Goal: Information Seeking & Learning: Learn about a topic

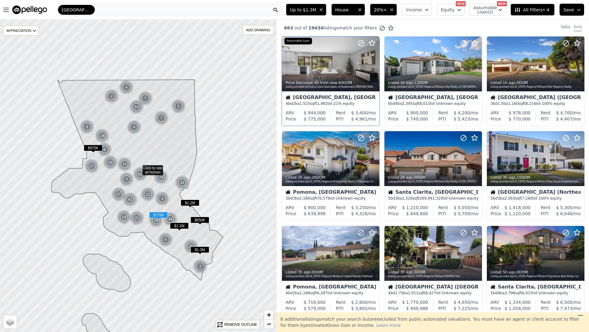
click at [291, 103] on div "4 bd 2 ba 1,525 sqft 1,992 lot · 21% equity" at bounding box center [330, 103] width 90 height 5
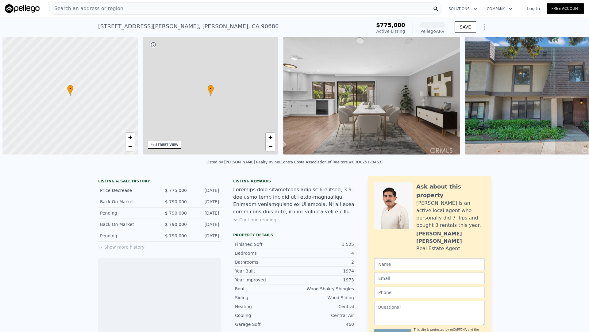
scroll to position [0, 2]
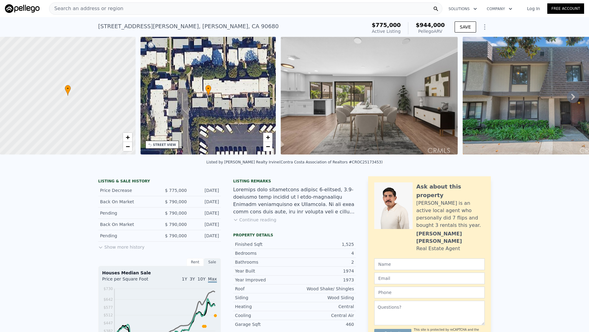
click at [193, 9] on div "Search an address or region" at bounding box center [245, 8] width 393 height 12
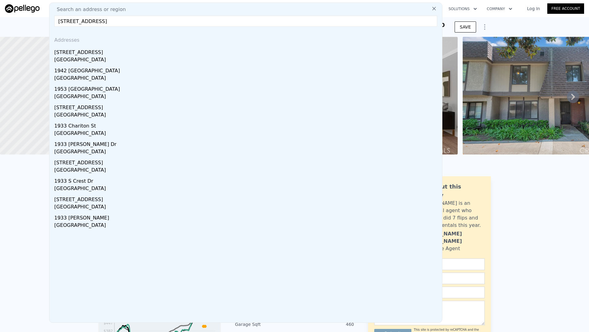
type input "[STREET_ADDRESS]"
click at [124, 57] on div "[GEOGRAPHIC_DATA]" at bounding box center [246, 60] width 385 height 9
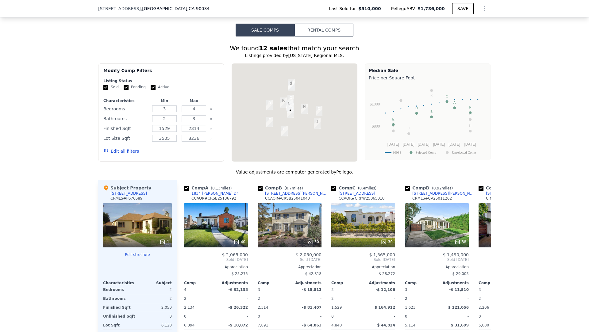
scroll to position [519, 0]
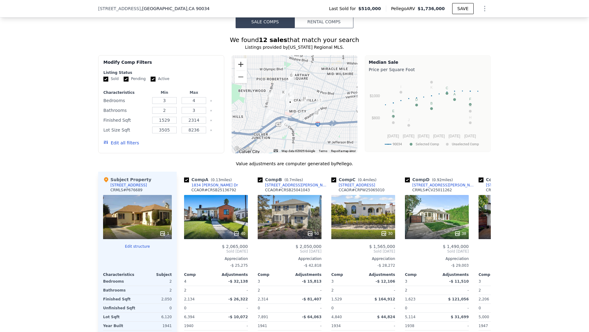
click at [239, 60] on button "Zoom in" at bounding box center [241, 64] width 12 height 12
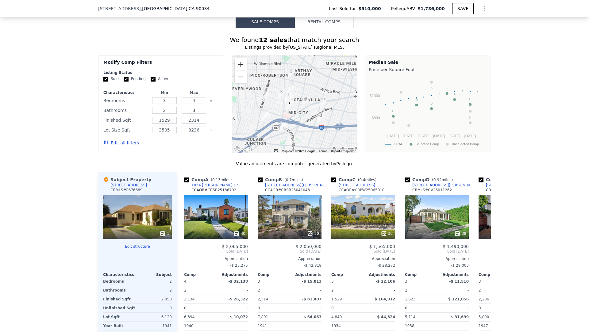
click at [239, 60] on button "Zoom in" at bounding box center [241, 64] width 12 height 12
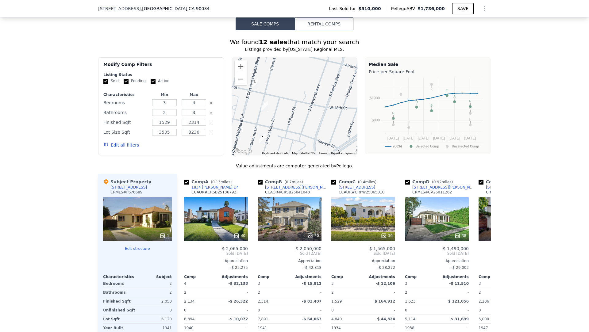
scroll to position [515, 0]
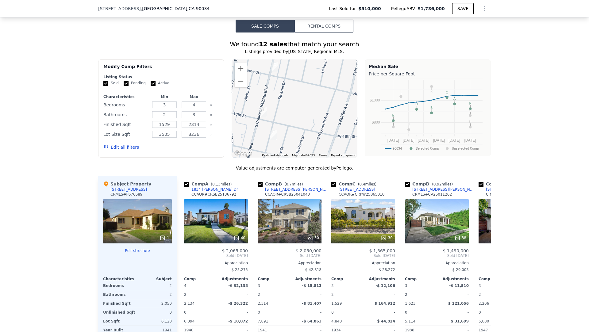
drag, startPoint x: 309, startPoint y: 98, endPoint x: 327, endPoint y: 156, distance: 61.7
click at [316, 125] on div at bounding box center [295, 108] width 126 height 98
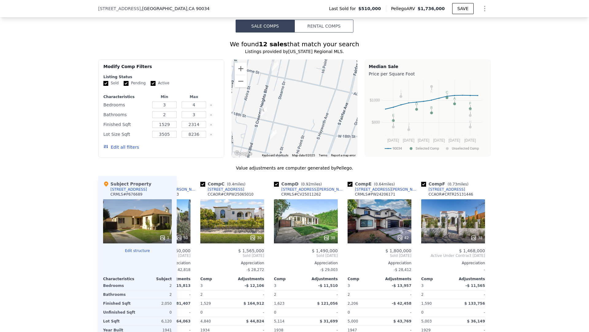
scroll to position [0, 133]
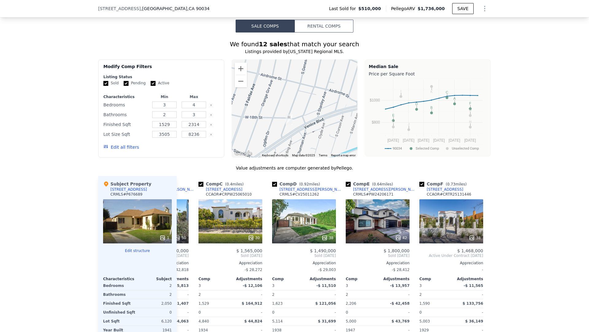
drag, startPoint x: 340, startPoint y: 124, endPoint x: 272, endPoint y: 135, distance: 68.9
click at [247, 105] on div at bounding box center [295, 108] width 126 height 98
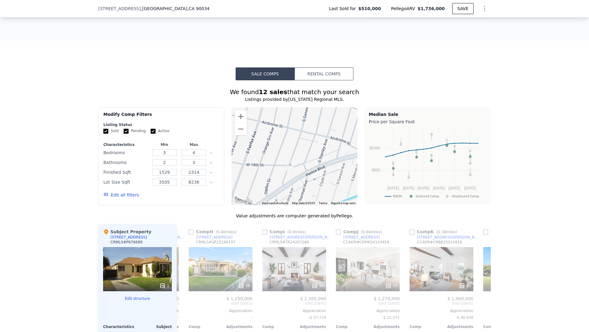
scroll to position [460, 0]
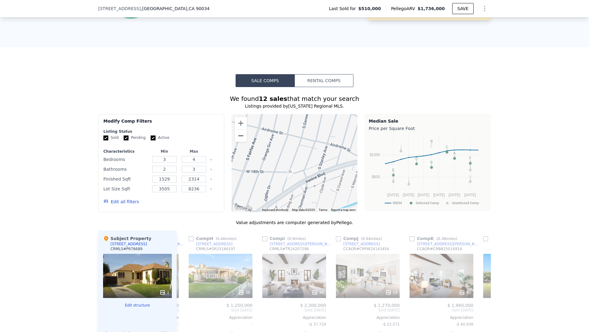
click at [239, 136] on button "Zoom out" at bounding box center [241, 136] width 12 height 12
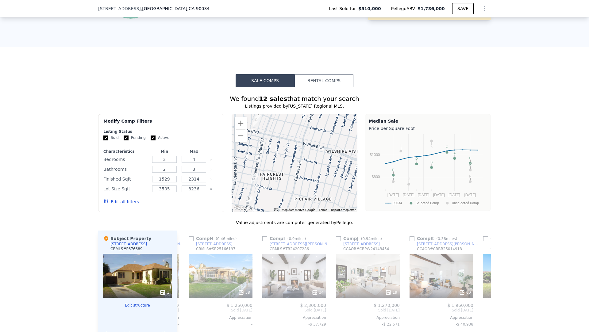
drag, startPoint x: 284, startPoint y: 151, endPoint x: 299, endPoint y: 199, distance: 50.1
click at [299, 199] on div at bounding box center [295, 163] width 126 height 98
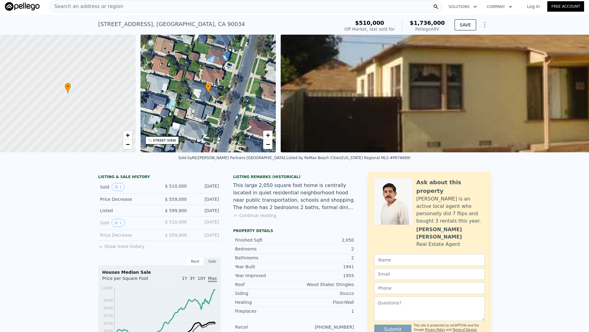
scroll to position [0, 0]
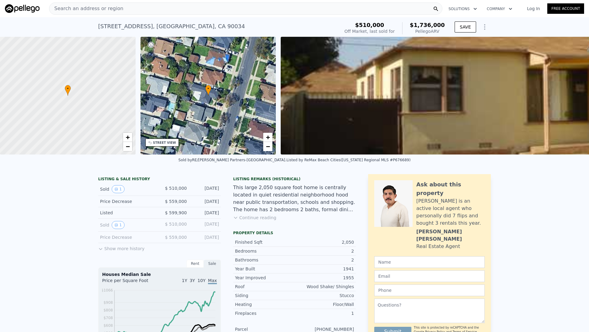
click at [162, 11] on div "Search an address or region" at bounding box center [245, 8] width 393 height 12
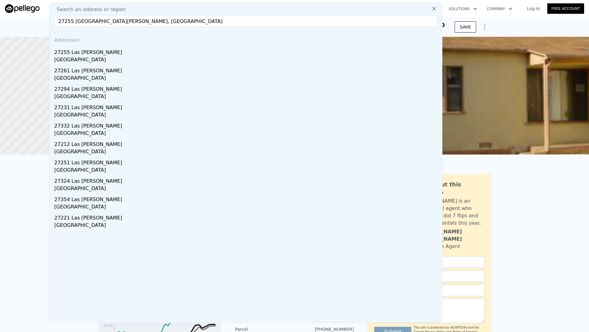
type input "27255 [GEOGRAPHIC_DATA][PERSON_NAME], [GEOGRAPHIC_DATA]"
click at [122, 51] on div "27255 Las [PERSON_NAME]" at bounding box center [246, 51] width 385 height 10
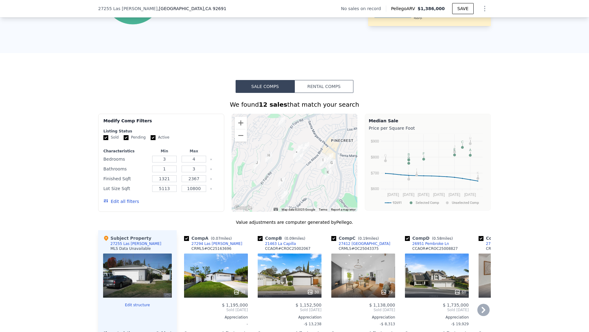
scroll to position [381, 0]
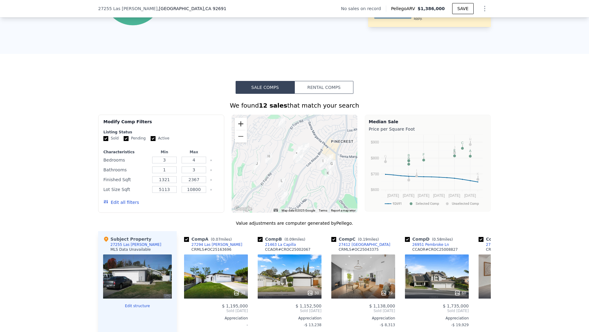
click at [243, 124] on button "Zoom in" at bounding box center [241, 124] width 12 height 12
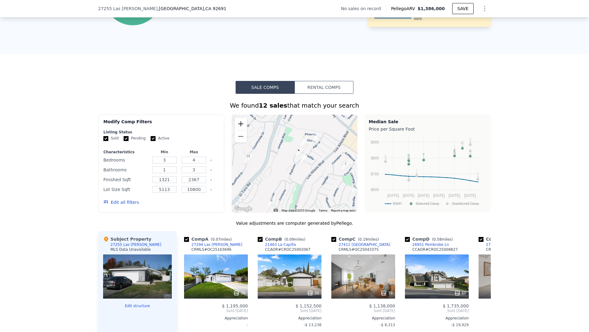
drag, startPoint x: 243, startPoint y: 124, endPoint x: 260, endPoint y: 128, distance: 16.7
click at [244, 124] on button "Zoom in" at bounding box center [241, 124] width 12 height 12
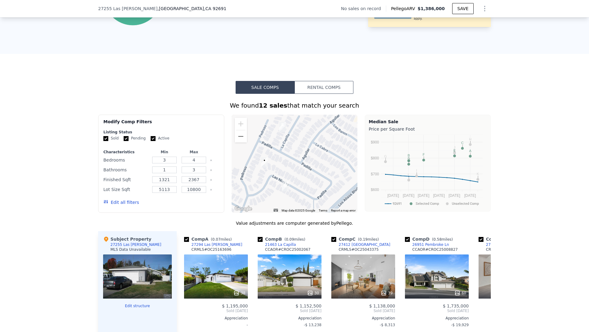
drag, startPoint x: 349, startPoint y: 160, endPoint x: 301, endPoint y: 190, distance: 56.3
click at [301, 190] on div at bounding box center [295, 164] width 126 height 98
click at [244, 144] on div at bounding box center [295, 164] width 126 height 98
click at [242, 141] on button "Zoom out" at bounding box center [241, 136] width 12 height 12
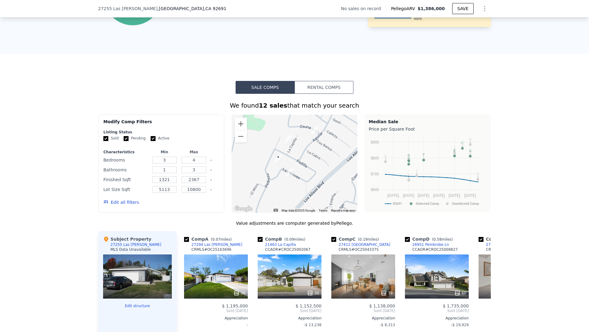
drag, startPoint x: 279, startPoint y: 151, endPoint x: 285, endPoint y: 205, distance: 54.3
click at [281, 148] on div at bounding box center [295, 164] width 126 height 98
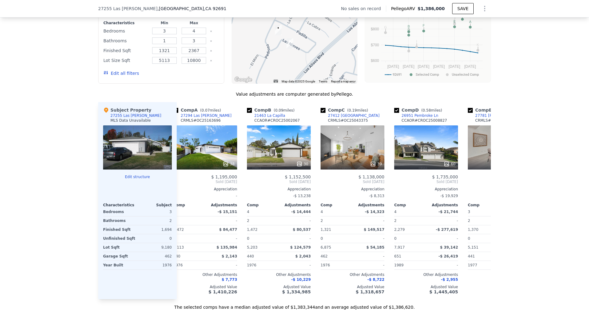
scroll to position [0, 0]
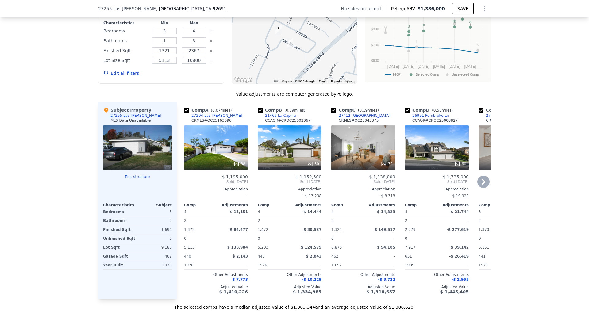
type input "2"
type input "1529"
type input "2314"
type input "3505"
type input "8236"
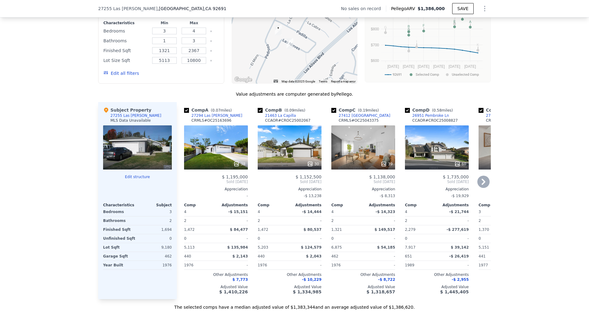
type input "$ 1,736,000"
type input "8"
type input "$ 1,071,657"
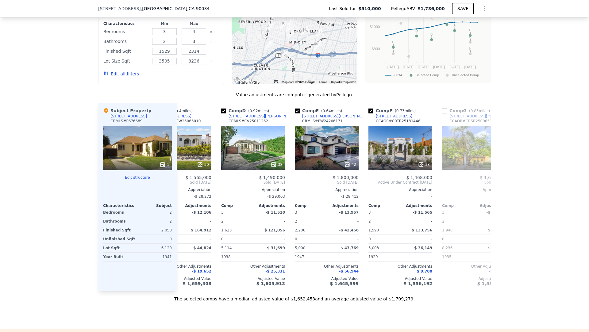
scroll to position [430, 0]
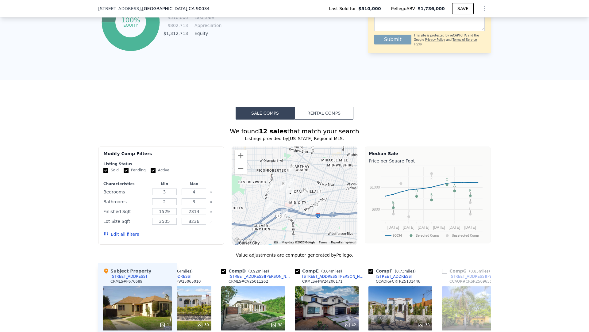
type input "1"
type input "1321"
type input "2367"
type input "5113"
type input "10800"
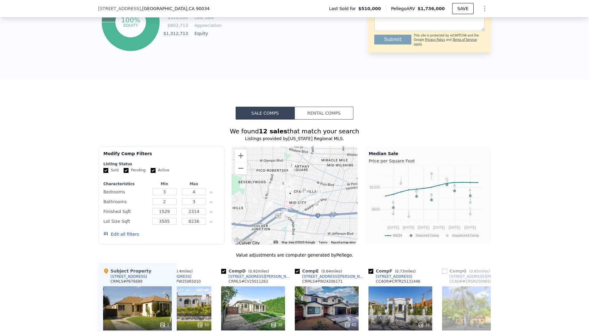
type input "$ 1,386,000"
type input "7"
type input "$ 29,997"
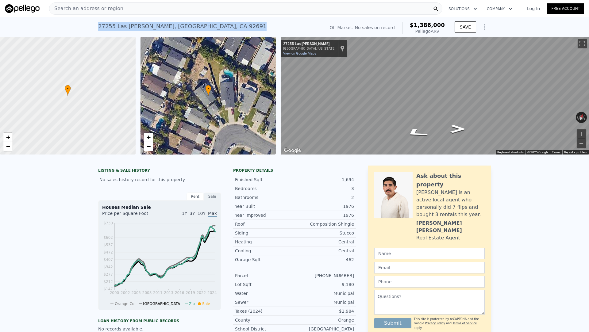
drag, startPoint x: 98, startPoint y: 26, endPoint x: 208, endPoint y: 26, distance: 109.5
click at [208, 26] on div "[GEOGRAPHIC_DATA][PERSON_NAME] , [GEOGRAPHIC_DATA] No sales on record (~ARV $1.…" at bounding box center [210, 28] width 224 height 17
copy div "27255 [GEOGRAPHIC_DATA][PERSON_NAME] , [GEOGRAPHIC_DATA]"
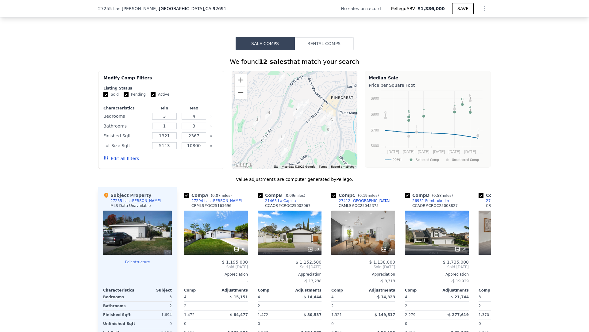
scroll to position [418, 0]
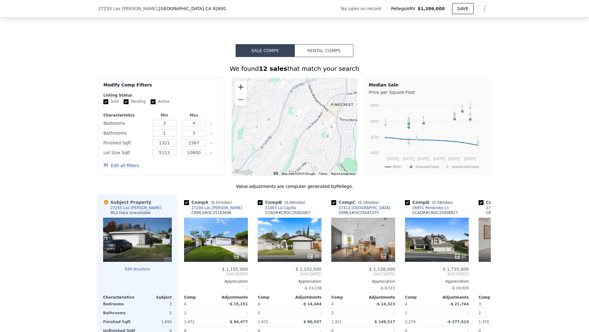
click at [244, 89] on button "Zoom in" at bounding box center [241, 87] width 12 height 12
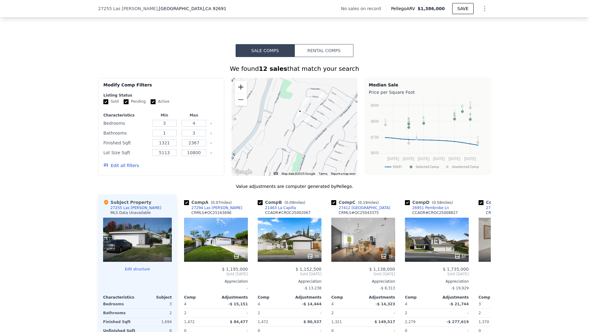
click at [244, 89] on button "Zoom in" at bounding box center [241, 87] width 12 height 12
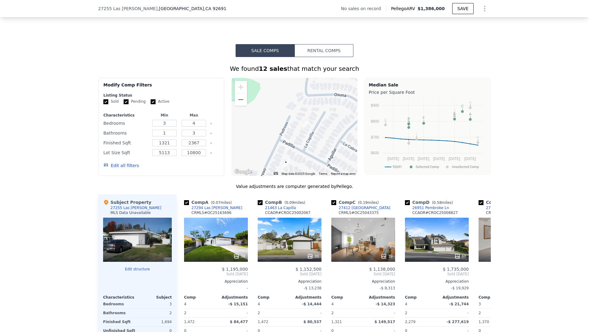
drag, startPoint x: 319, startPoint y: 101, endPoint x: 295, endPoint y: 165, distance: 68.4
click at [290, 174] on div "A B C D E F G H I J K L • Map Data Map data ©2025 Google Map data ©2025 Google …" at bounding box center [295, 127] width 126 height 98
click at [308, 124] on img "21463 La Capilla" at bounding box center [306, 124] width 7 height 10
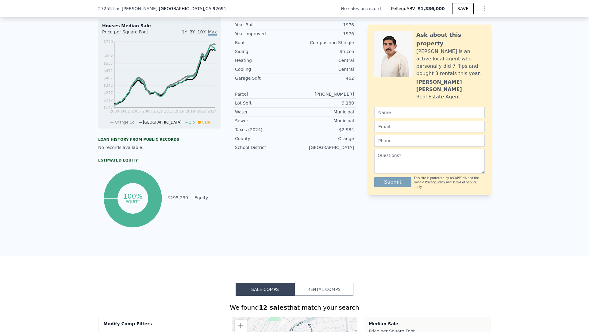
scroll to position [0, 0]
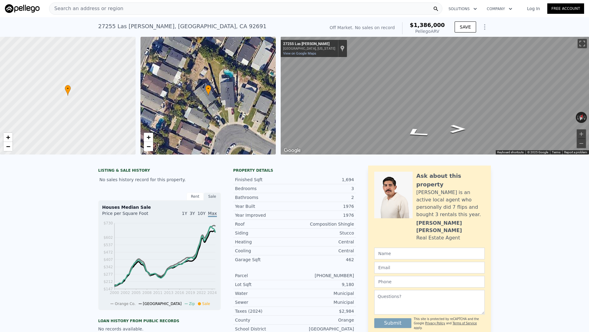
click at [186, 11] on div "Search an address or region" at bounding box center [245, 8] width 393 height 12
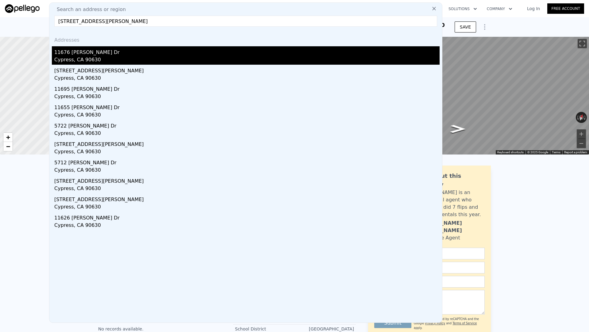
type input "[STREET_ADDRESS][PERSON_NAME]"
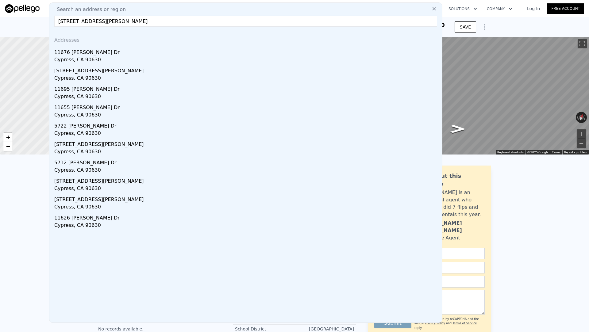
click at [156, 50] on div "11676 [PERSON_NAME] Dr" at bounding box center [246, 51] width 385 height 10
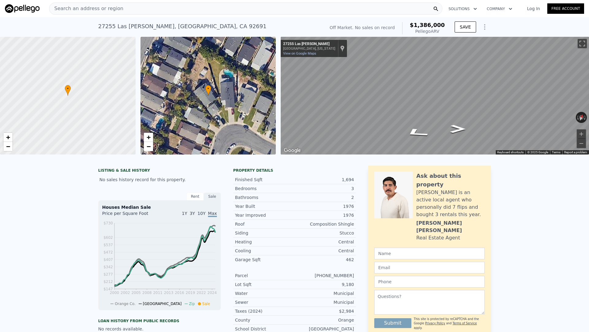
type input "2"
type input "1179"
type input "1617"
type input "5000"
type input "6262"
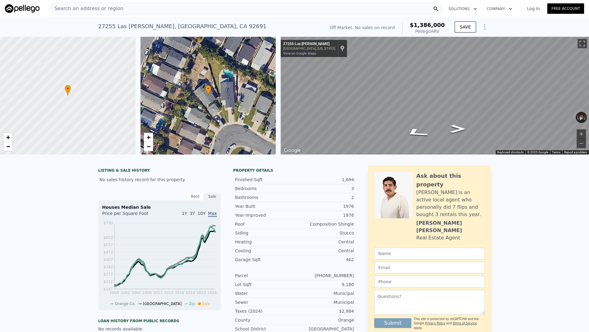
type input "$ 1,207,000"
type input "$ 67,042"
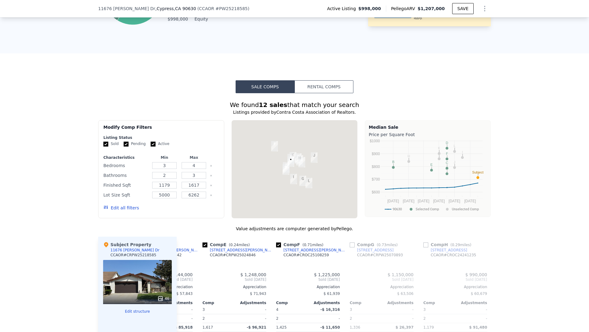
scroll to position [443, 0]
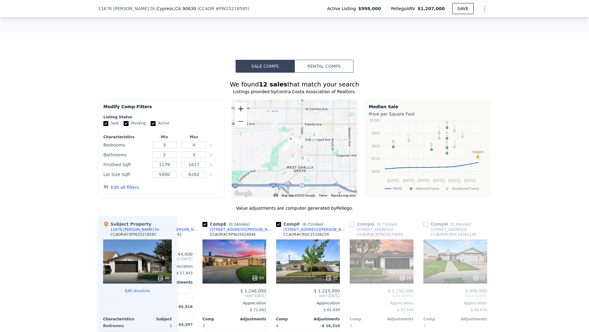
click at [242, 113] on button "Zoom in" at bounding box center [241, 109] width 12 height 12
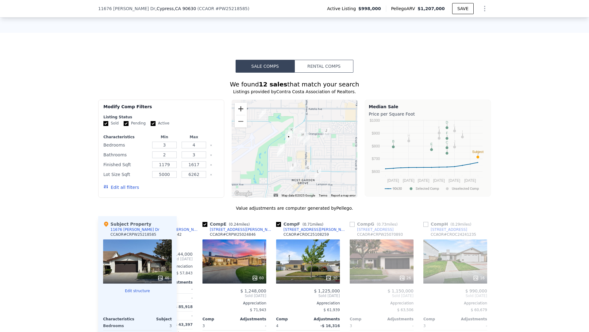
click at [242, 113] on button "Zoom in" at bounding box center [241, 109] width 12 height 12
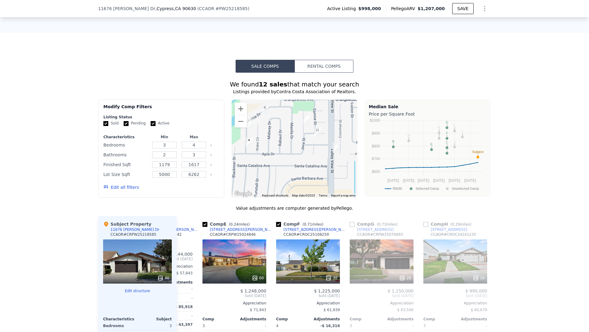
drag, startPoint x: 328, startPoint y: 151, endPoint x: 316, endPoint y: 173, distance: 25.6
click at [316, 173] on div at bounding box center [295, 149] width 126 height 98
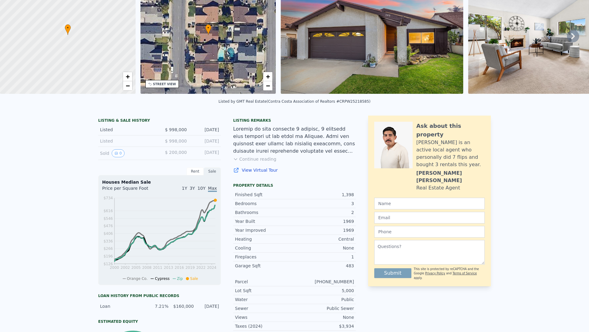
scroll to position [0, 0]
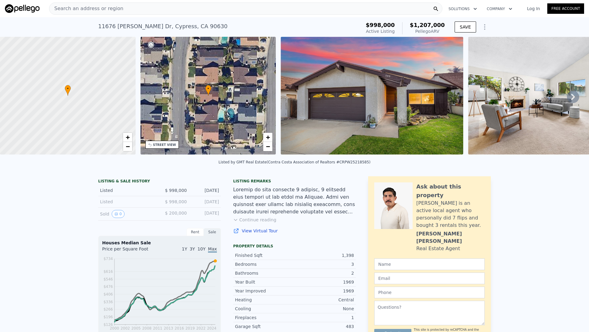
click at [184, 10] on div "Search an address or region" at bounding box center [245, 8] width 393 height 12
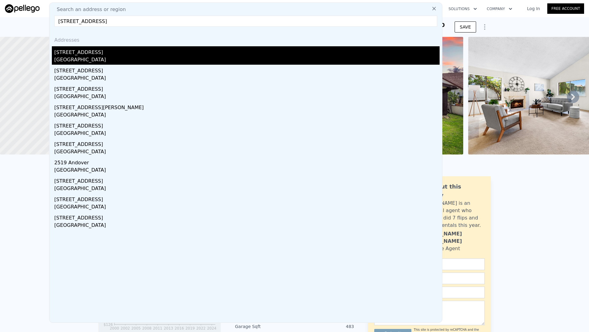
type input "[STREET_ADDRESS]"
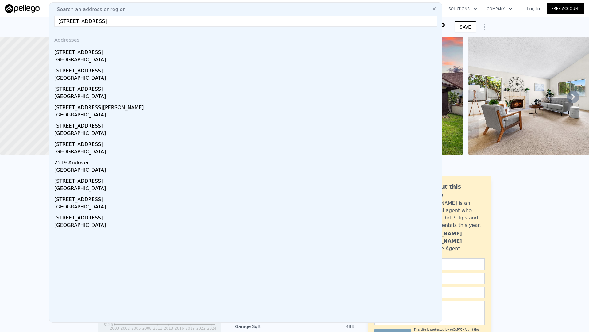
drag, startPoint x: 130, startPoint y: 55, endPoint x: 342, endPoint y: 15, distance: 215.6
click at [130, 54] on div "[STREET_ADDRESS]" at bounding box center [246, 51] width 385 height 10
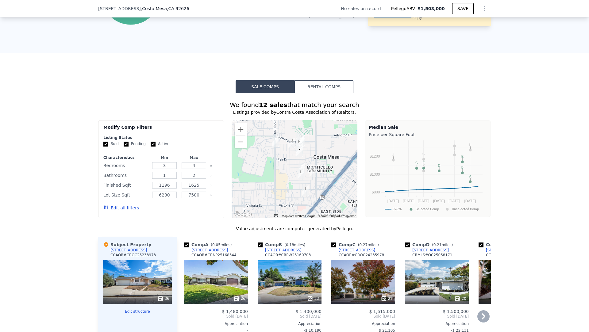
scroll to position [475, 0]
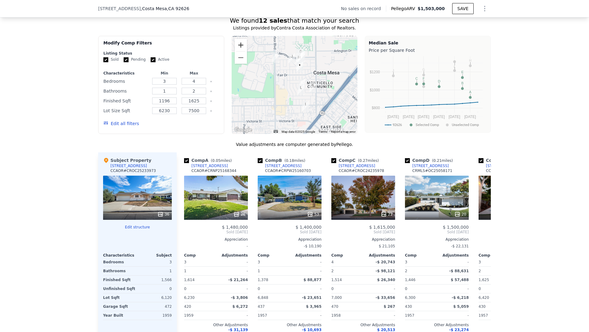
click at [242, 44] on button "Zoom in" at bounding box center [241, 45] width 12 height 12
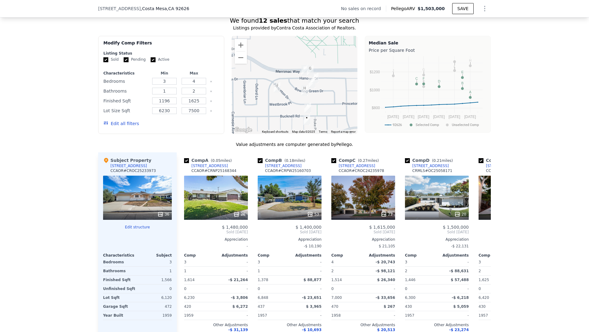
drag, startPoint x: 291, startPoint y: 80, endPoint x: 288, endPoint y: 134, distance: 53.8
click at [288, 134] on div "We found 12 sales that match your search Listings provided by Contra Costa Asso…" at bounding box center [294, 188] width 393 height 344
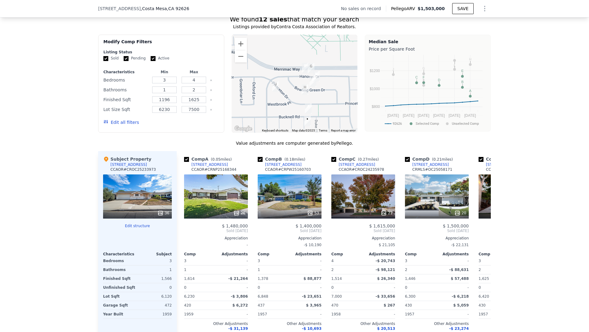
scroll to position [460, 0]
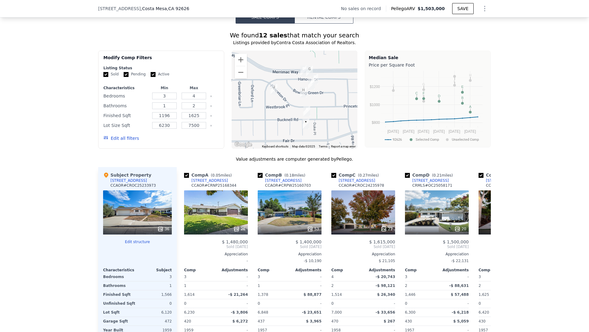
drag, startPoint x: 327, startPoint y: 107, endPoint x: 325, endPoint y: 93, distance: 14.2
click at [325, 93] on div at bounding box center [295, 100] width 126 height 98
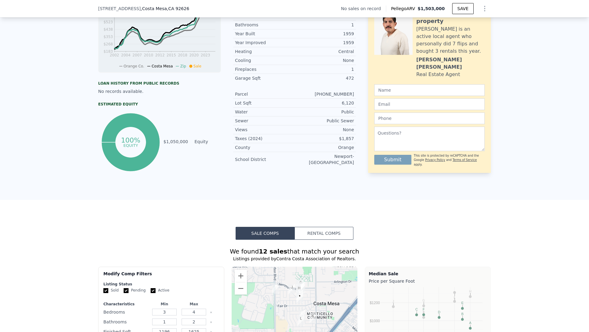
scroll to position [331, 0]
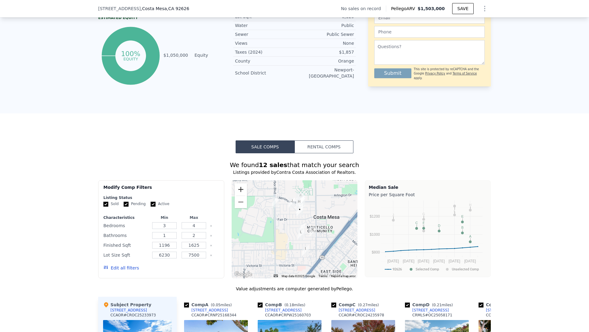
click at [239, 192] on button "Zoom in" at bounding box center [241, 189] width 12 height 12
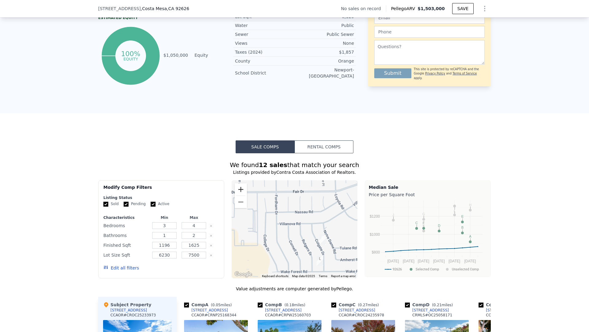
drag, startPoint x: 242, startPoint y: 190, endPoint x: 315, endPoint y: 192, distance: 73.6
click at [242, 190] on button "Zoom in" at bounding box center [241, 189] width 12 height 12
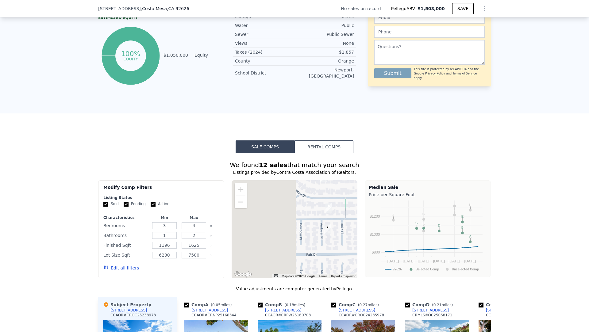
drag, startPoint x: 319, startPoint y: 213, endPoint x: 317, endPoint y: 287, distance: 74.5
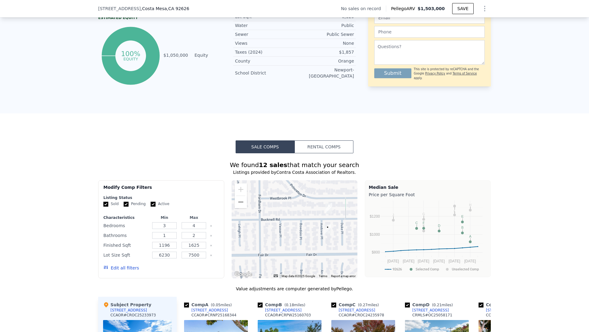
click at [317, 287] on div "We found 12 sales that match your search Listings provided by Contra Costa Asso…" at bounding box center [294, 333] width 393 height 344
